Goal: Task Accomplishment & Management: Use online tool/utility

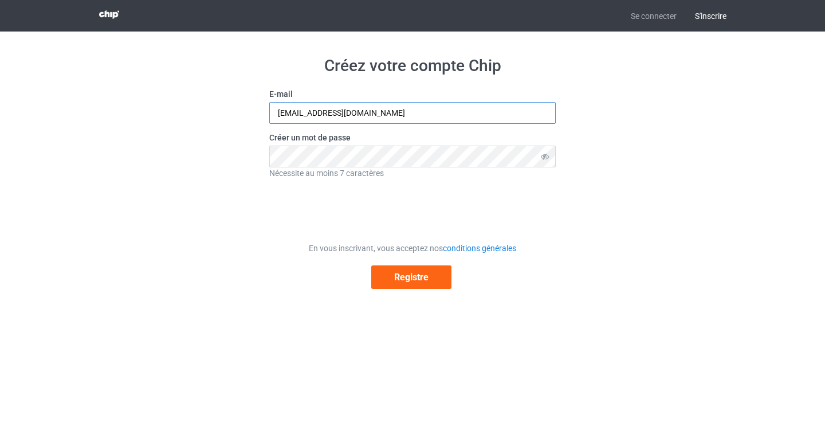
type input "[EMAIL_ADDRESS][DOMAIN_NAME]"
click at [452, 115] on input "[EMAIL_ADDRESS][DOMAIN_NAME]" at bounding box center [412, 113] width 287 height 22
click at [617, 136] on div "Créez votre compte Chip E-mail [EMAIL_ADDRESS][DOMAIN_NAME] Créer un mot de pas…" at bounding box center [413, 172] width 646 height 281
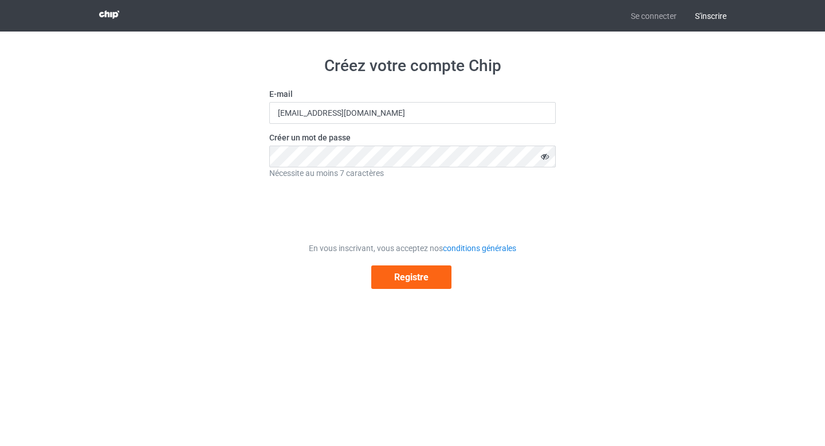
click at [544, 158] on icon at bounding box center [545, 157] width 21 height 22
click at [402, 276] on font "Registre" at bounding box center [411, 277] width 34 height 11
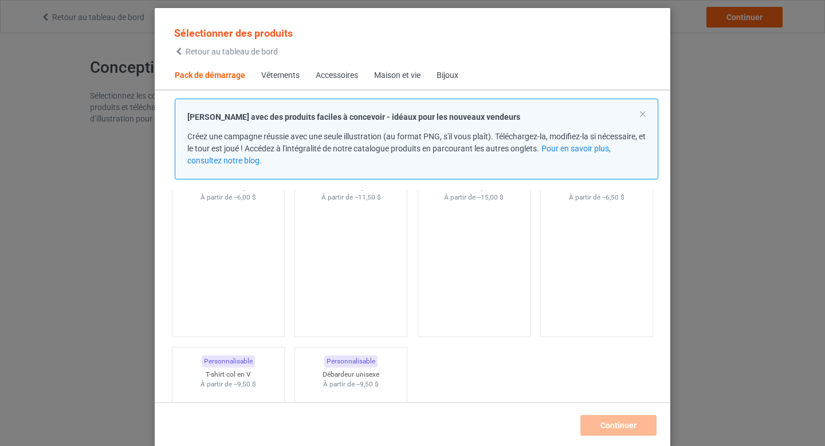
scroll to position [75, 0]
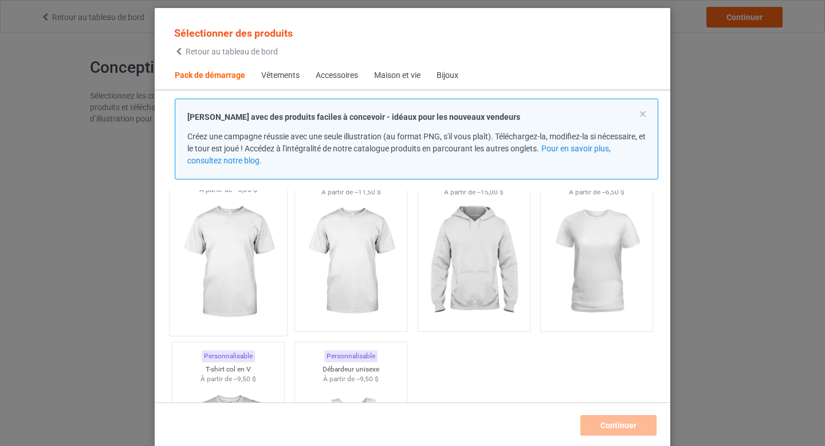
click at [246, 252] on img at bounding box center [228, 262] width 108 height 135
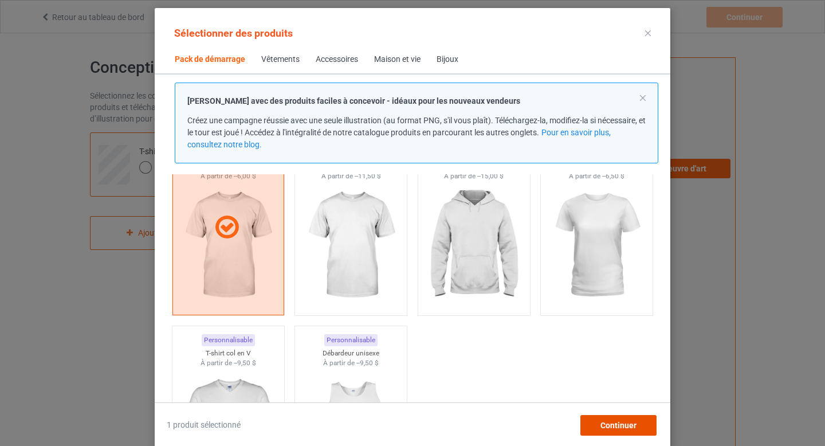
click at [621, 423] on font "Continuer" at bounding box center [619, 425] width 36 height 9
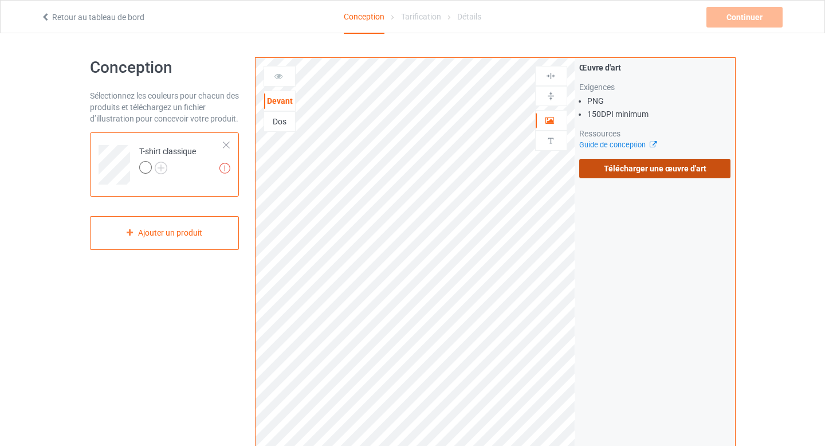
click at [633, 170] on font "Télécharger une œuvre d'art" at bounding box center [655, 168] width 103 height 9
click at [0, 0] on input "Télécharger une œuvre d'art" at bounding box center [0, 0] width 0 height 0
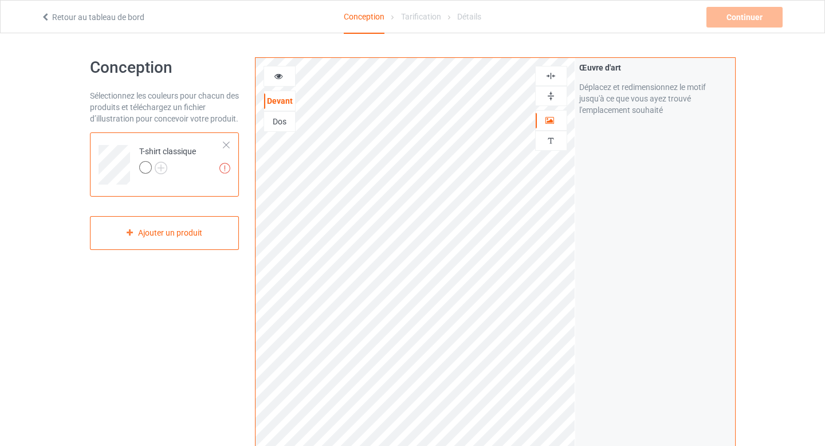
click at [147, 167] on div at bounding box center [145, 167] width 13 height 13
click at [226, 166] on img at bounding box center [224, 168] width 11 height 11
click at [203, 231] on div "Ajouter un produit" at bounding box center [165, 233] width 150 height 34
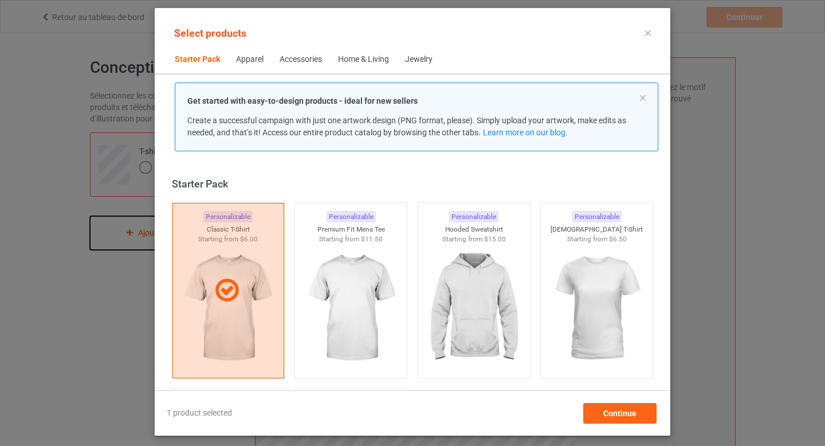
scroll to position [15, 0]
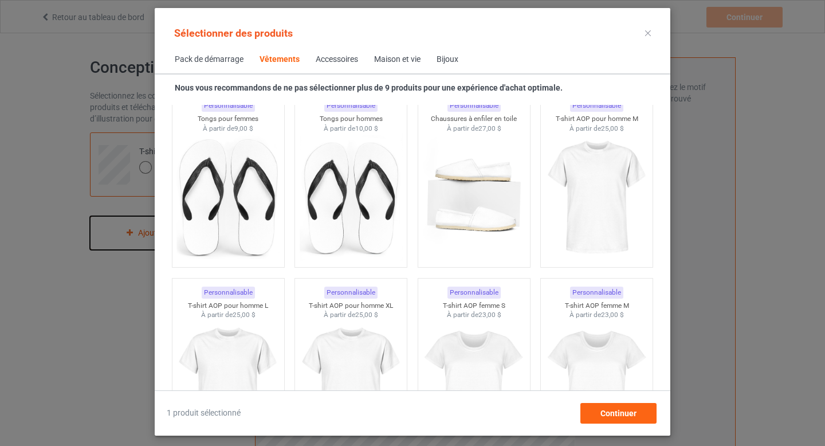
scroll to position [1778, 0]
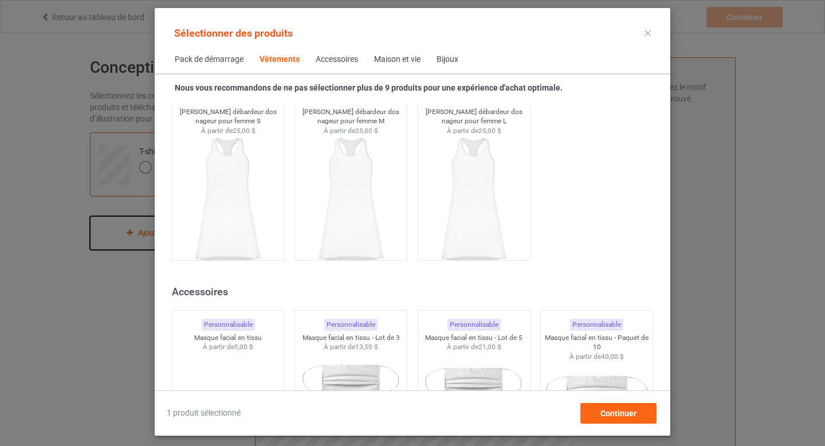
scroll to position [2449, 0]
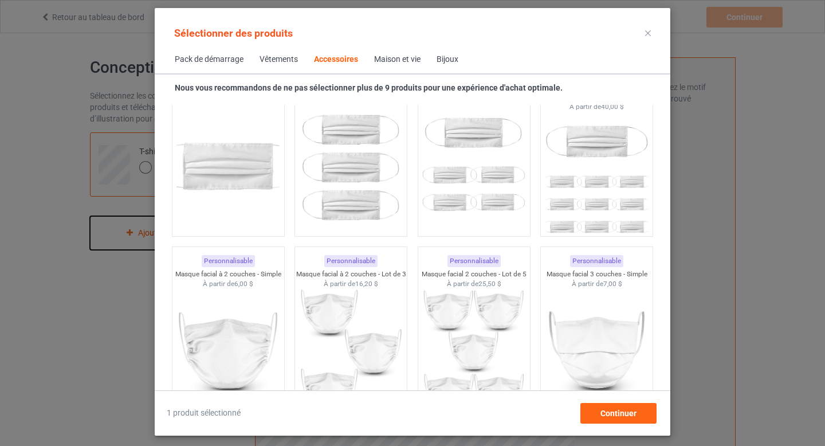
scroll to position [2665, 0]
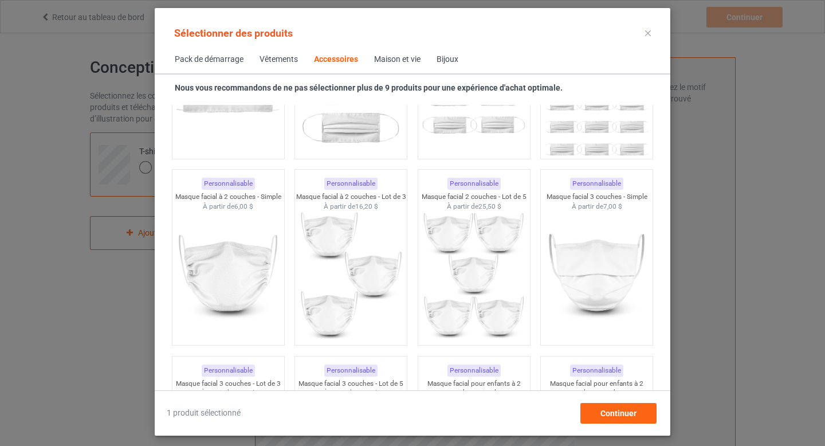
click at [646, 34] on icon at bounding box center [648, 33] width 6 height 6
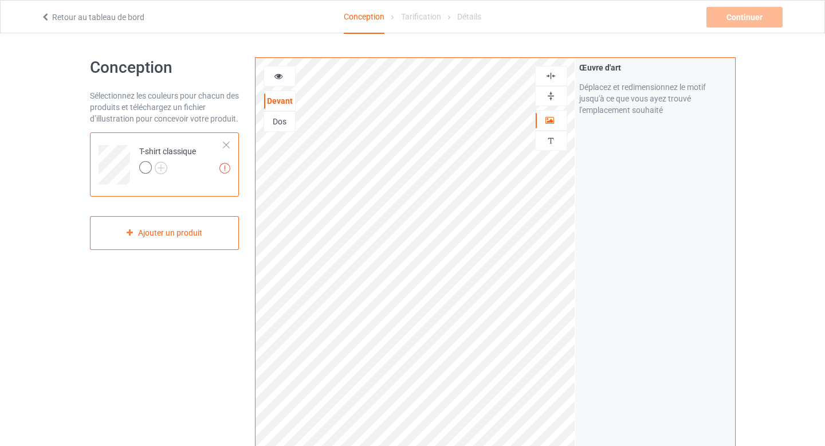
click at [758, 136] on div "Conception Sélectionnez les couleurs pour chacun des produits et téléchargez un…" at bounding box center [412, 387] width 825 height 709
click at [281, 77] on icon at bounding box center [279, 74] width 10 height 8
